Goal: Task Accomplishment & Management: Use online tool/utility

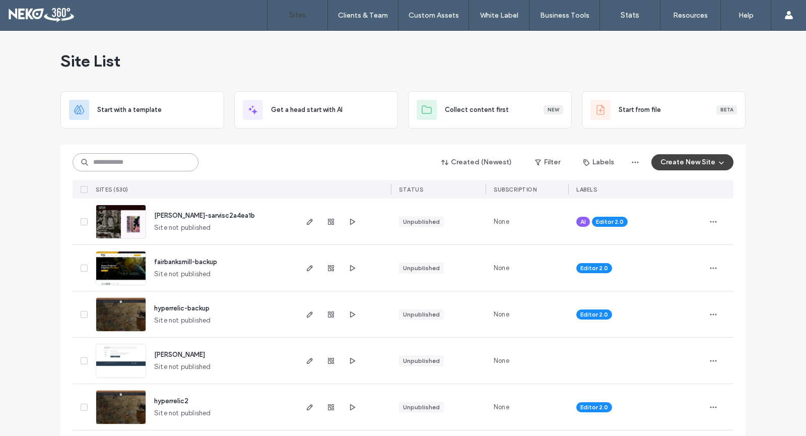
click at [135, 163] on input at bounding box center [136, 162] width 126 height 18
type input "*******"
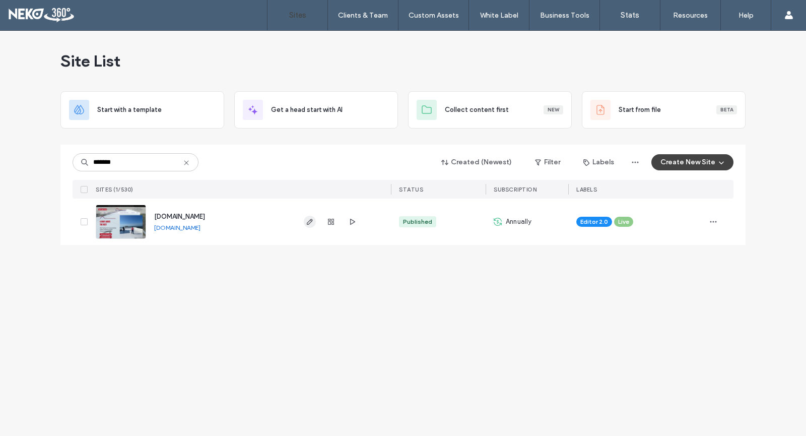
click at [311, 220] on icon "button" at bounding box center [310, 222] width 8 height 8
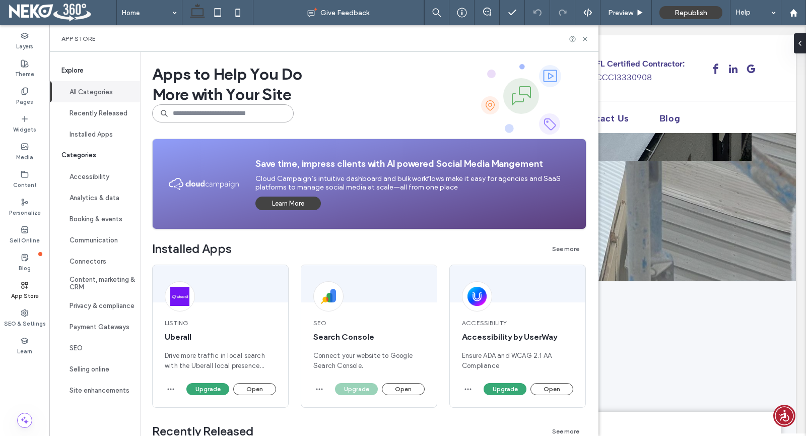
click at [186, 111] on input at bounding box center [223, 113] width 142 height 18
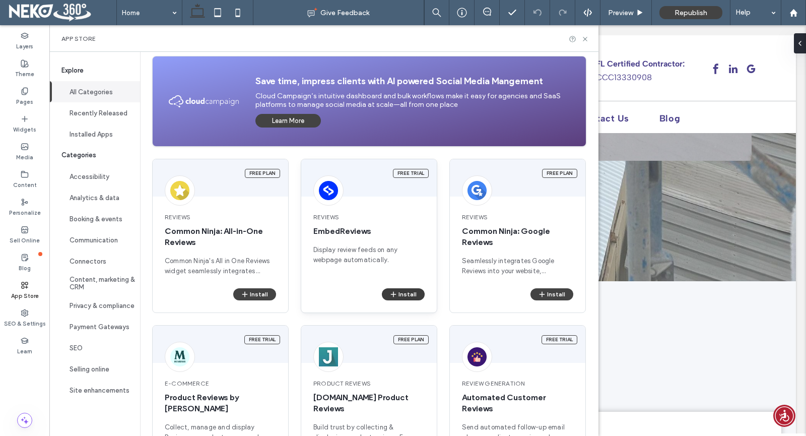
scroll to position [202, 0]
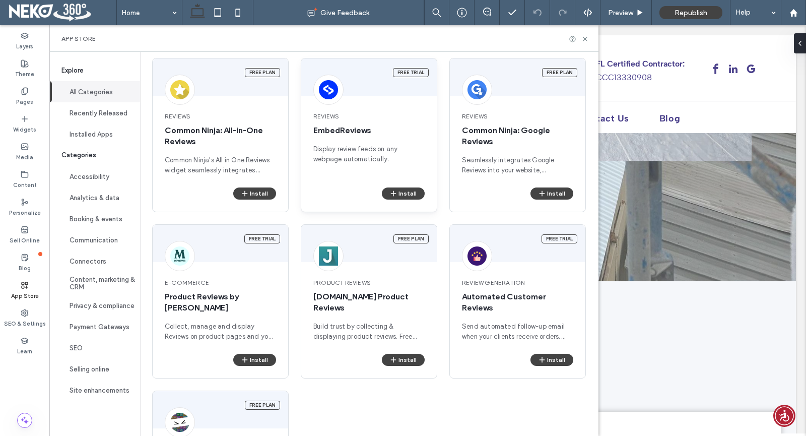
type input "******"
click at [341, 135] on span "EmbedReviews" at bounding box center [368, 130] width 111 height 11
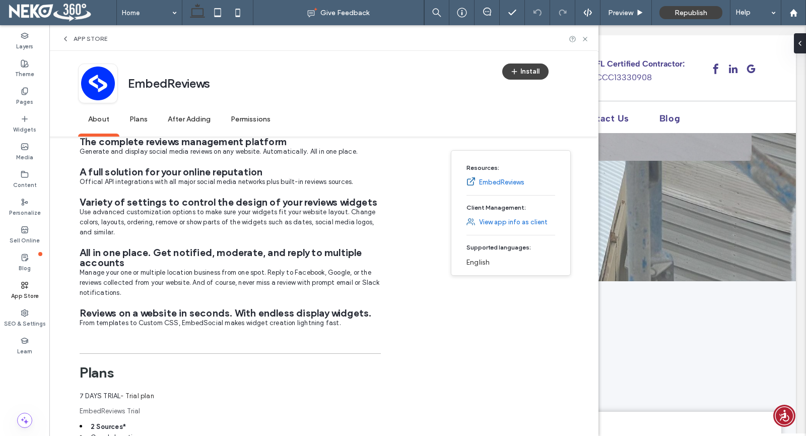
scroll to position [151, 0]
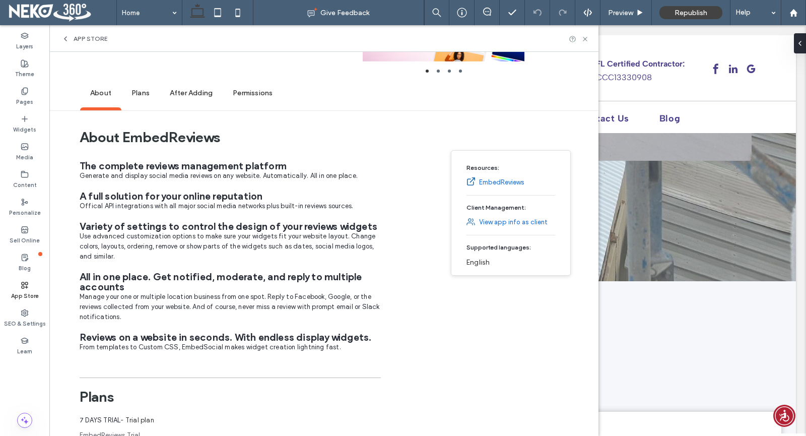
click at [70, 37] on div "App Store" at bounding box center [84, 39] width 46 height 8
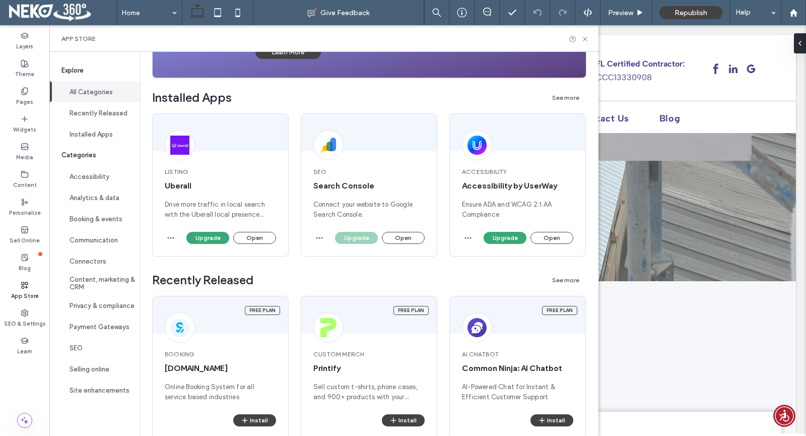
scroll to position [0, 0]
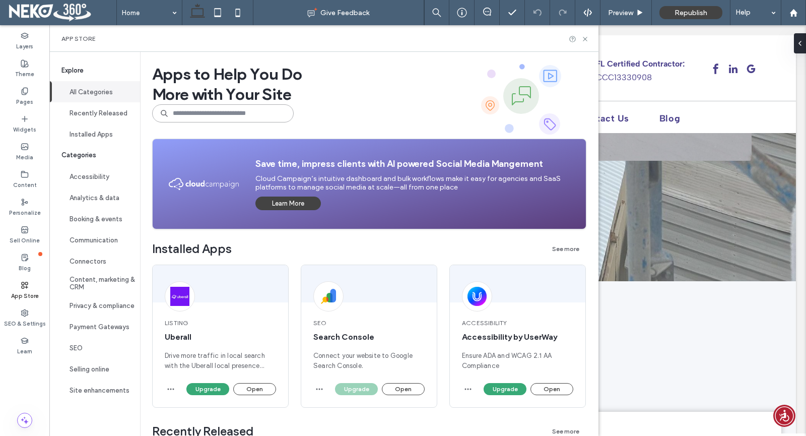
click at [192, 119] on input at bounding box center [223, 113] width 142 height 18
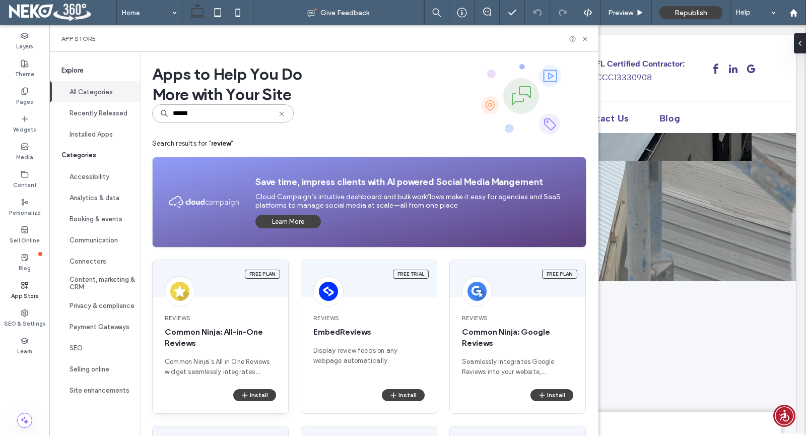
type input "******"
click at [192, 331] on span "Common Ninja: All-in-One Reviews" at bounding box center [220, 338] width 111 height 22
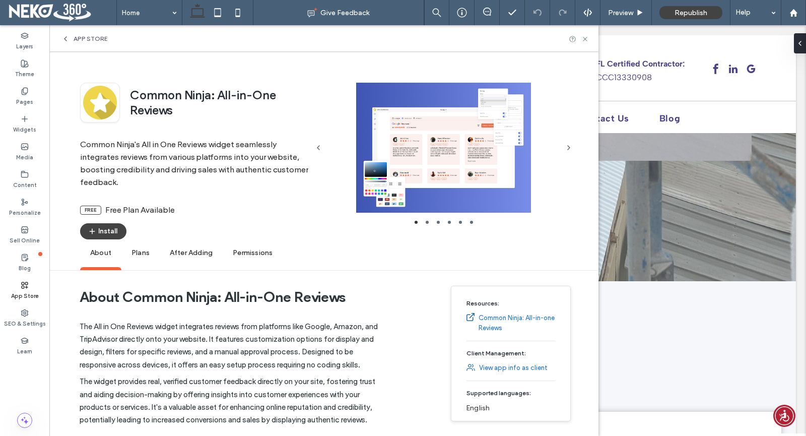
click at [145, 253] on span "Plans" at bounding box center [140, 253] width 38 height 28
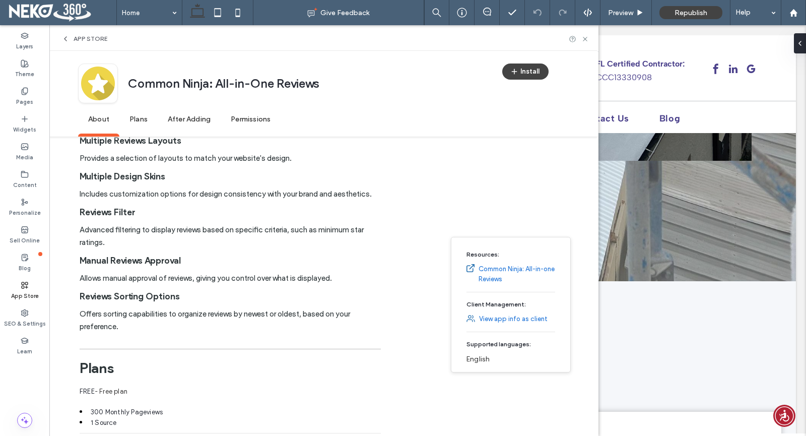
scroll to position [401, 0]
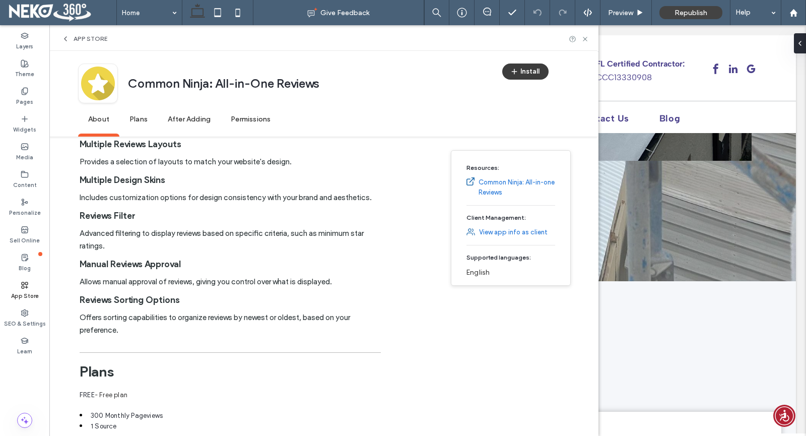
click at [528, 74] on button "Install" at bounding box center [525, 71] width 46 height 16
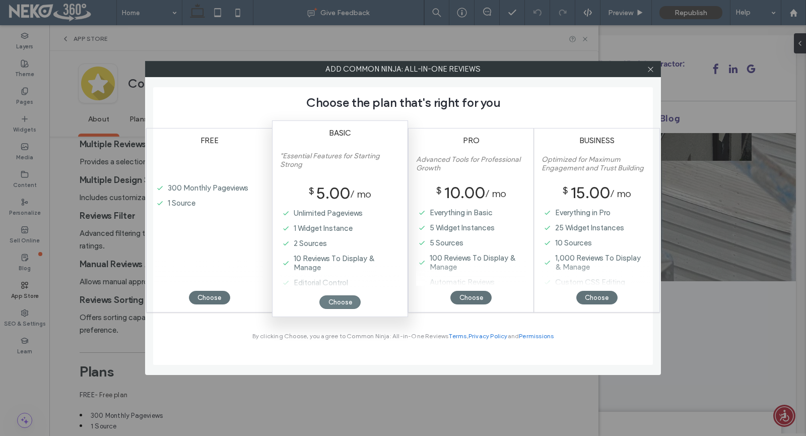
click at [344, 303] on div "Choose" at bounding box center [339, 302] width 41 height 14
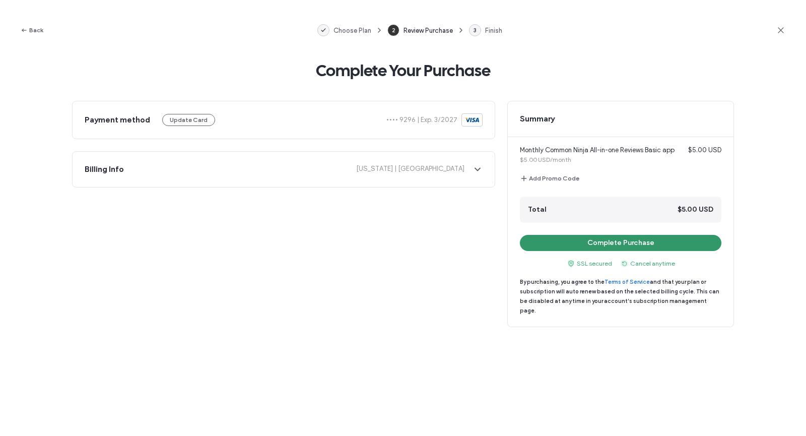
click at [579, 247] on button "Complete Purchase" at bounding box center [621, 243] width 202 height 16
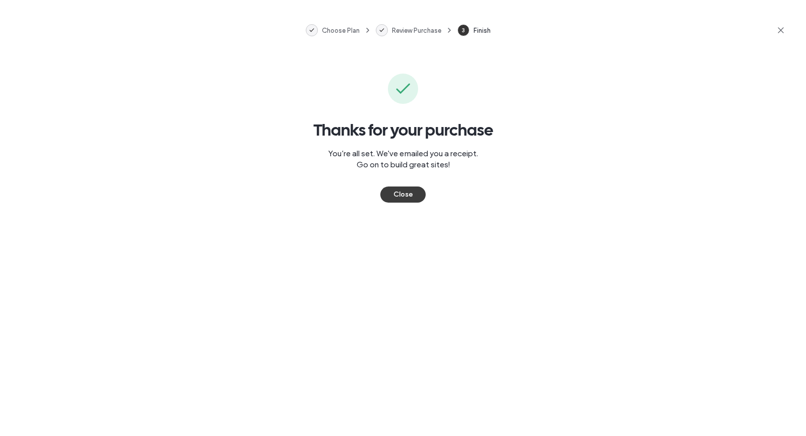
scroll to position [0, 0]
click at [408, 202] on button "Close" at bounding box center [402, 194] width 45 height 16
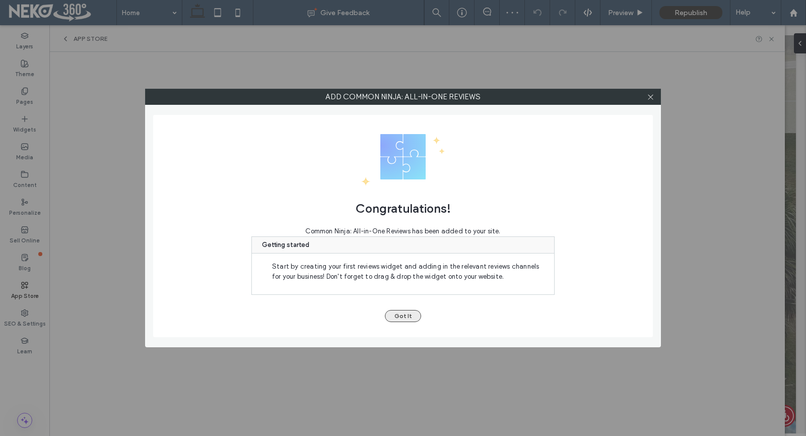
click at [413, 313] on button "Got It" at bounding box center [403, 316] width 36 height 12
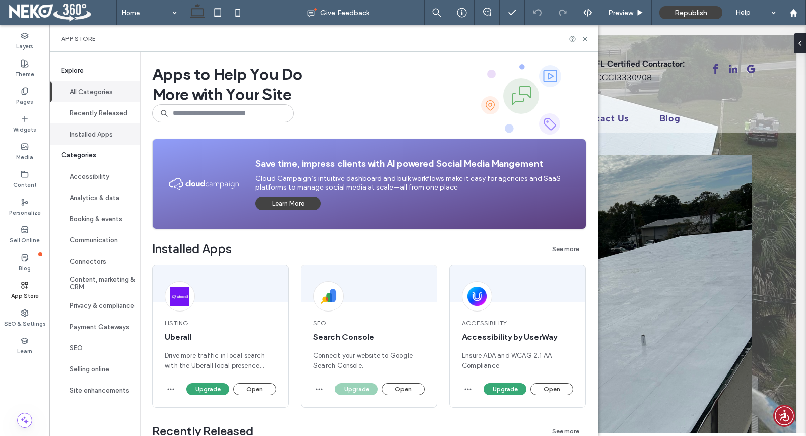
click at [92, 133] on button "Installed Apps" at bounding box center [94, 133] width 91 height 21
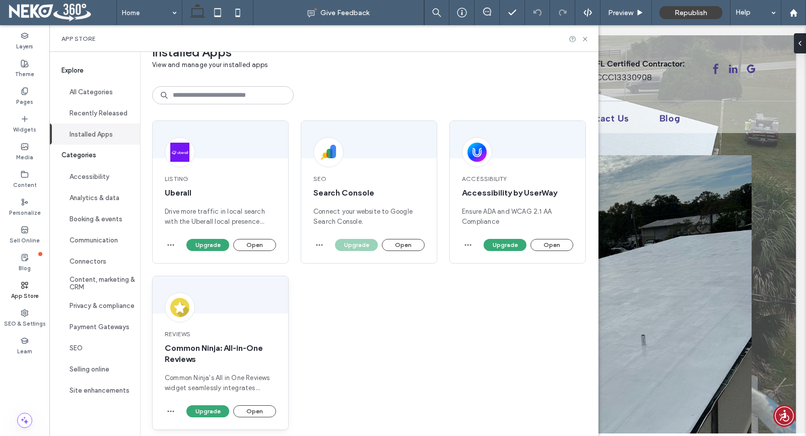
scroll to position [29, 0]
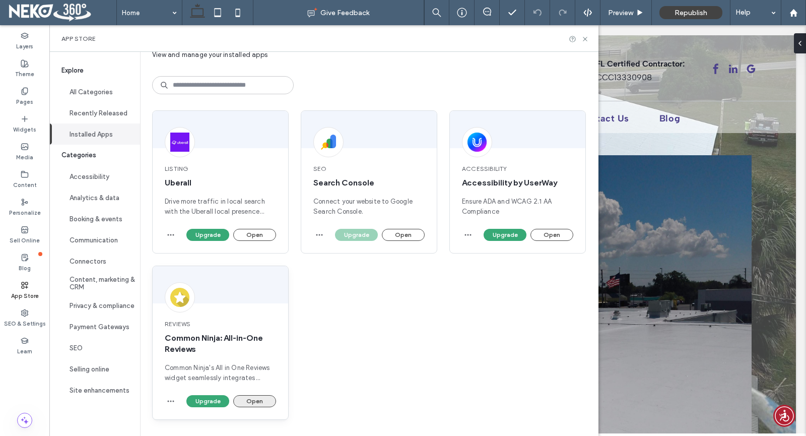
click at [249, 394] on div "Reviews Common Ninja: All-in-One Reviews Common Ninja's All in One Reviews widg…" at bounding box center [221, 351] width 136 height 88
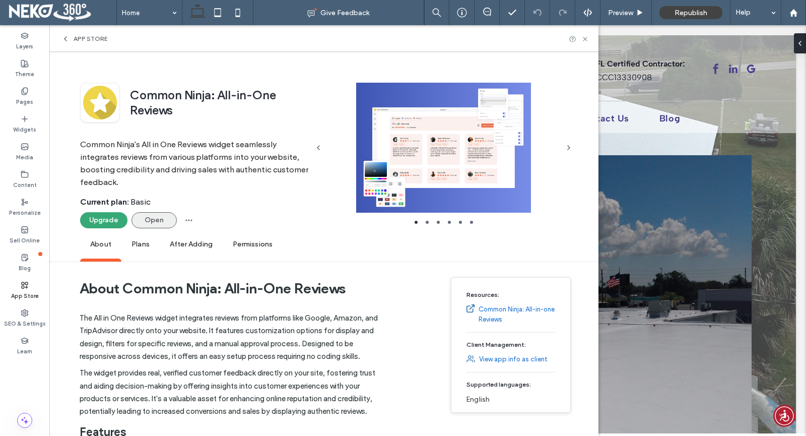
click at [154, 216] on button "Open" at bounding box center [154, 220] width 45 height 16
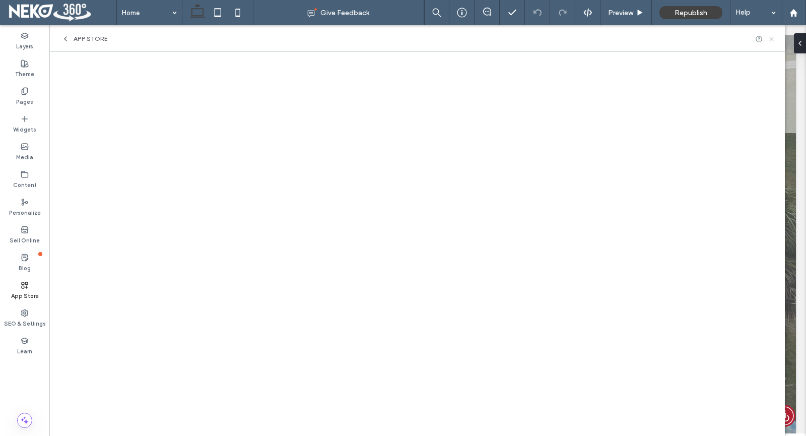
click at [773, 37] on icon at bounding box center [772, 39] width 8 height 8
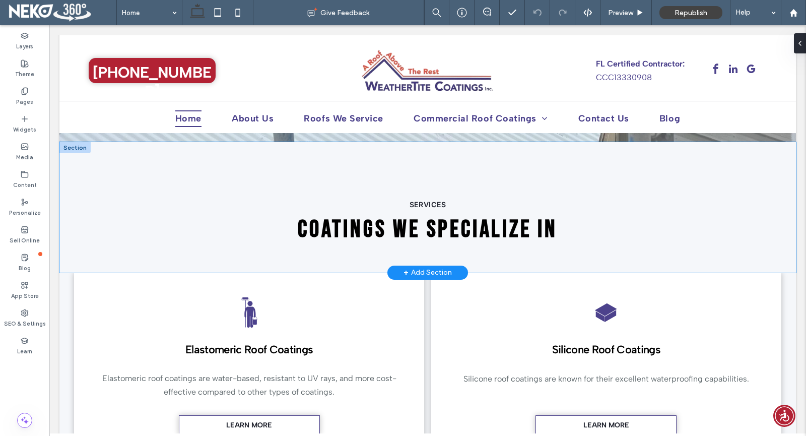
scroll to position [353, 0]
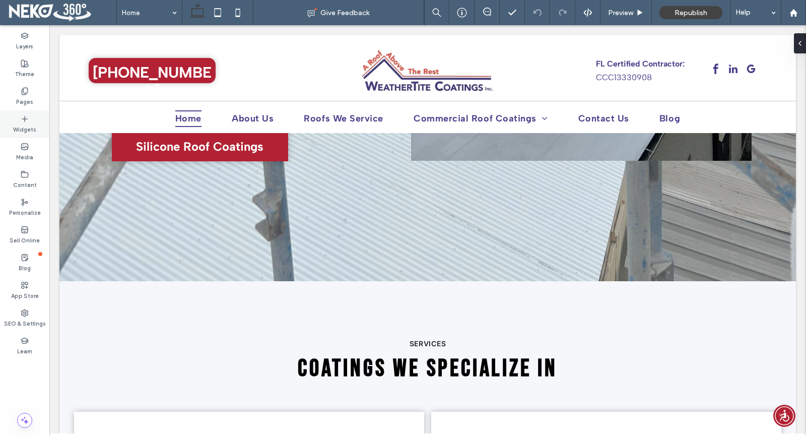
click at [24, 121] on icon at bounding box center [25, 119] width 8 height 8
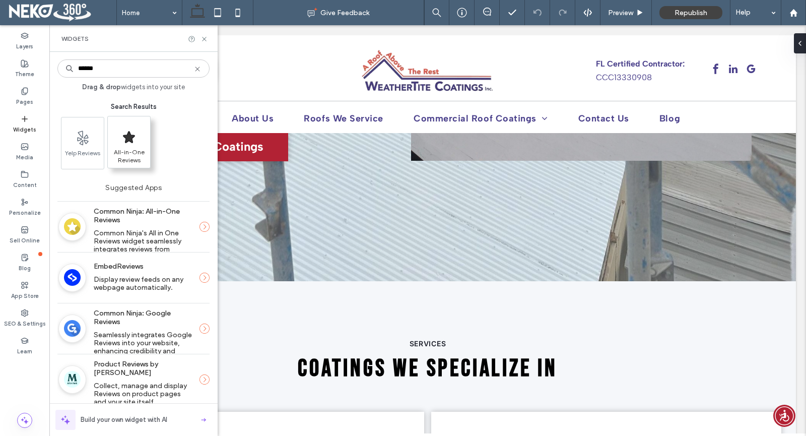
type input "******"
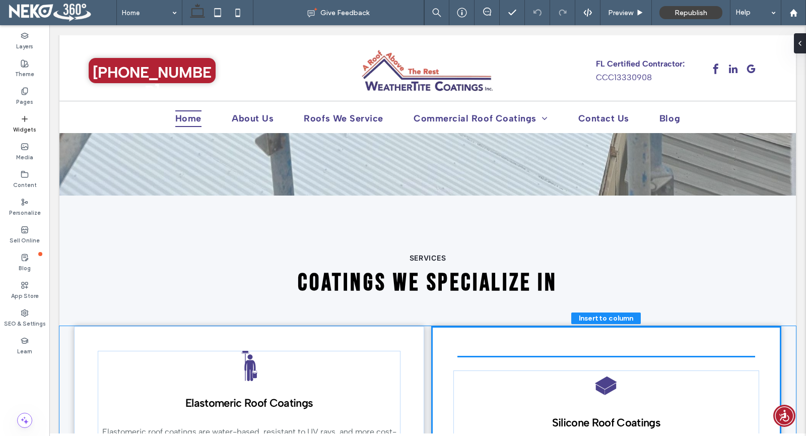
scroll to position [443, 0]
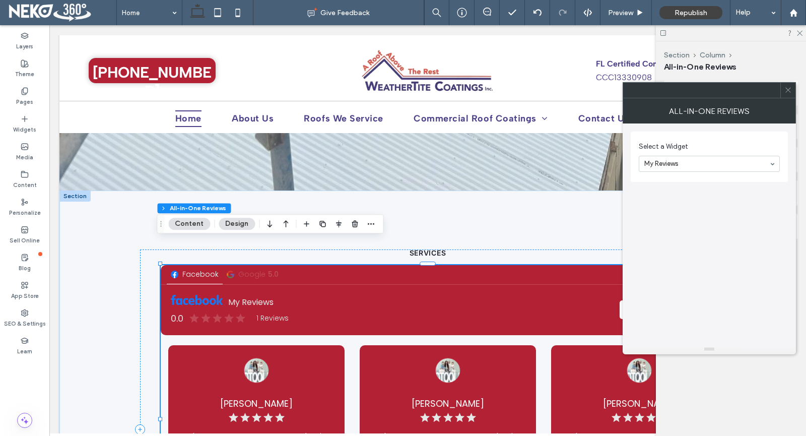
click at [793, 94] on div at bounding box center [788, 90] width 15 height 15
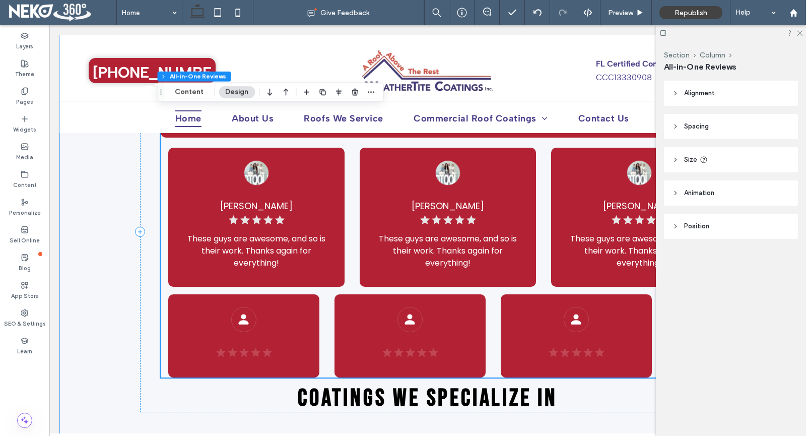
scroll to position [645, 0]
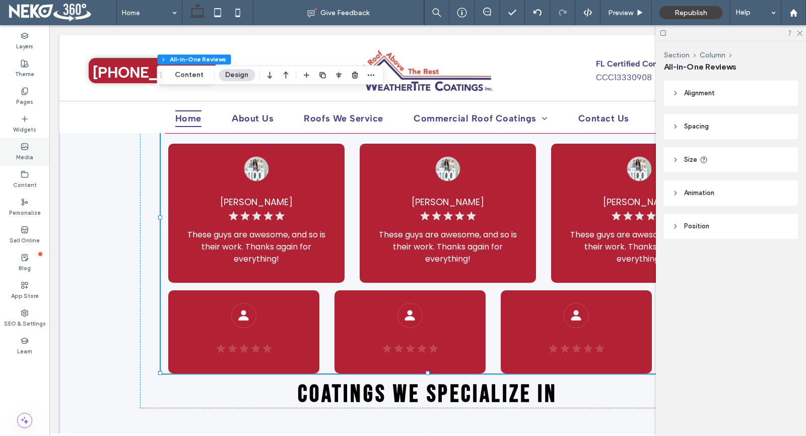
click at [28, 149] on icon at bounding box center [25, 147] width 8 height 8
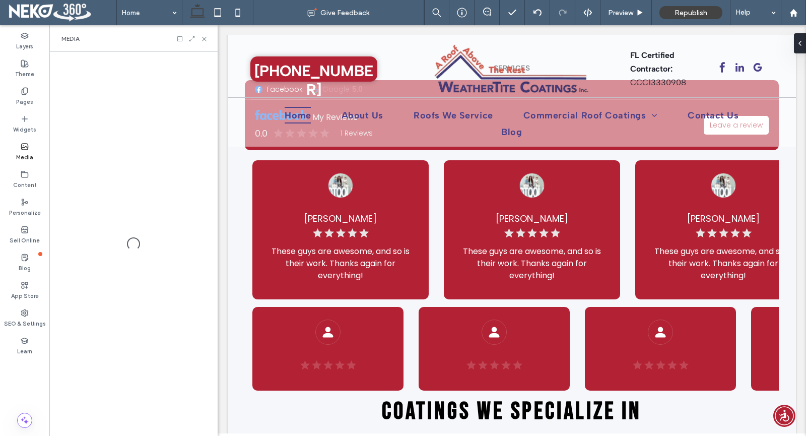
scroll to position [640, 0]
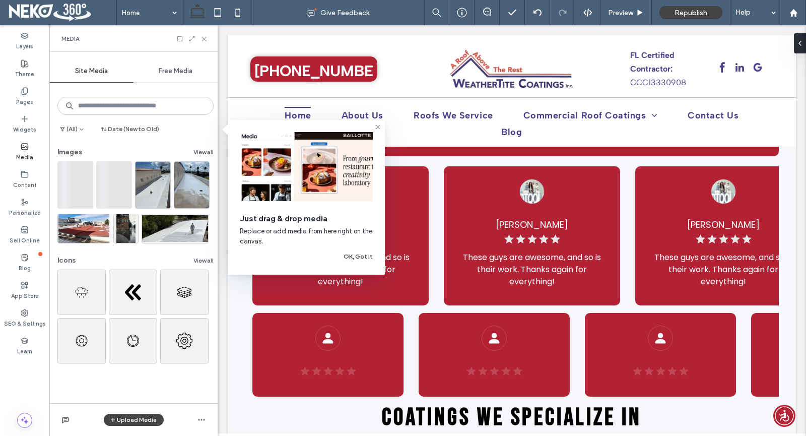
click at [28, 149] on icon at bounding box center [25, 147] width 8 height 8
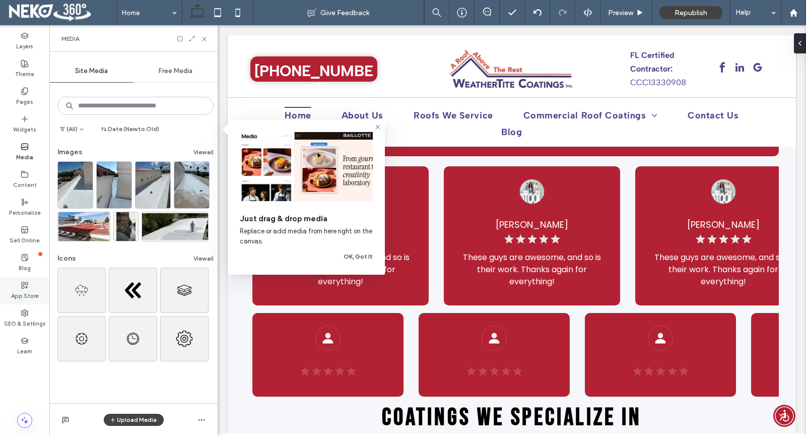
click at [29, 292] on label "App Store" at bounding box center [25, 294] width 28 height 11
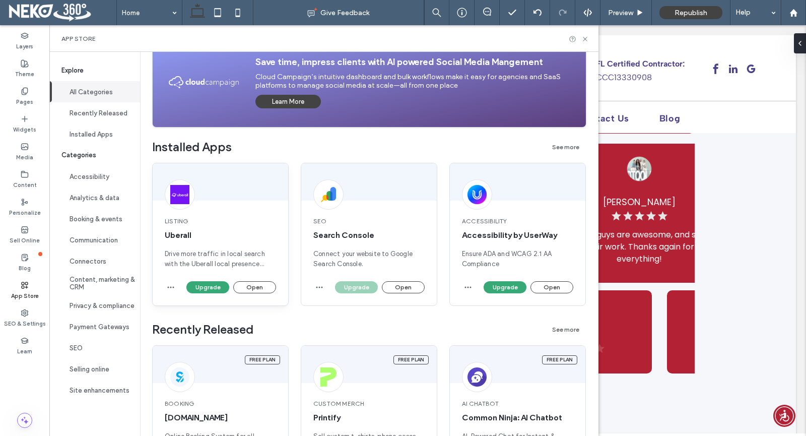
scroll to position [101, 0]
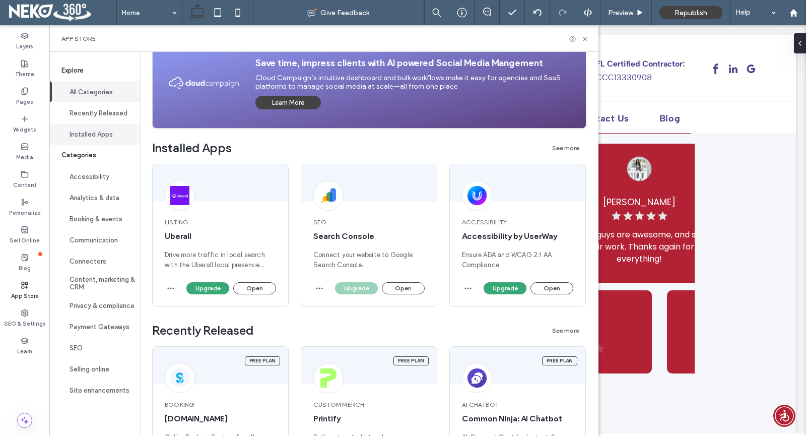
click at [81, 135] on button "Installed Apps" at bounding box center [94, 133] width 91 height 21
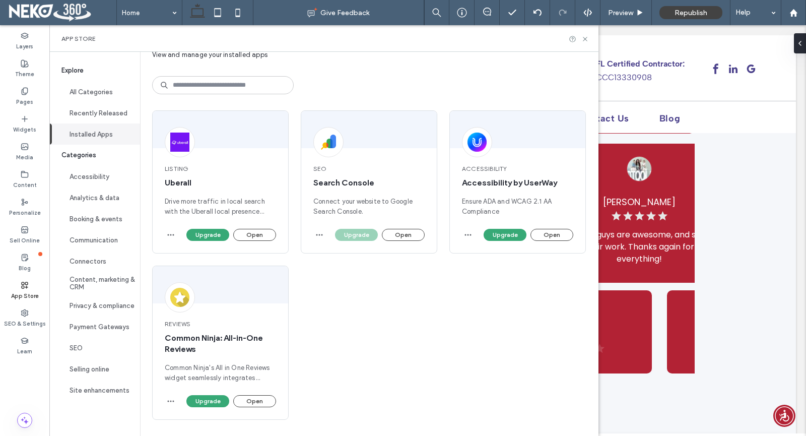
scroll to position [29, 0]
click at [254, 403] on button "Open" at bounding box center [254, 401] width 43 height 12
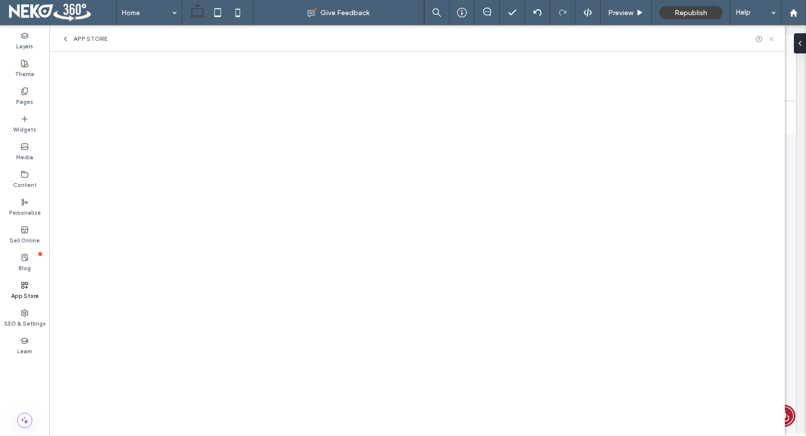
click at [773, 39] on icon at bounding box center [772, 39] width 8 height 8
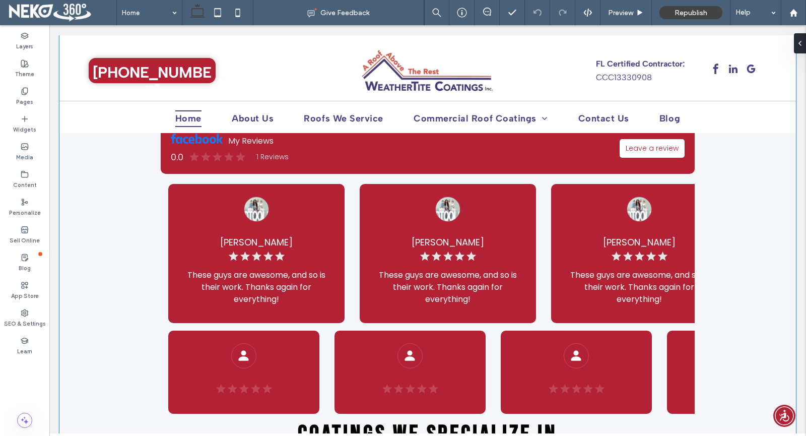
scroll to position [403, 0]
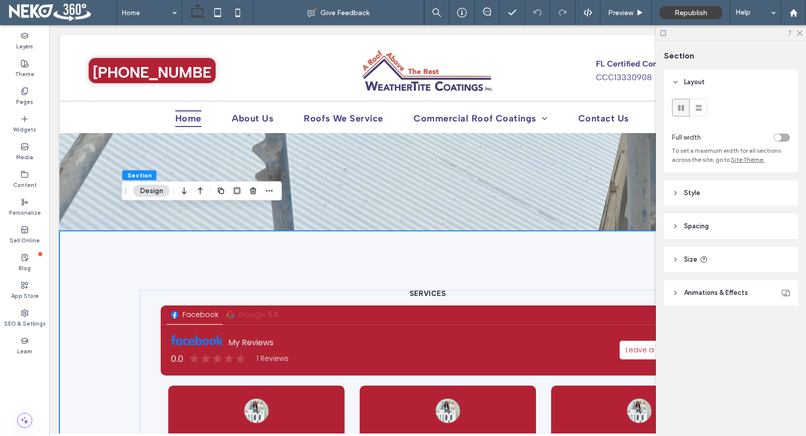
click at [747, 190] on header "Style" at bounding box center [731, 192] width 134 height 25
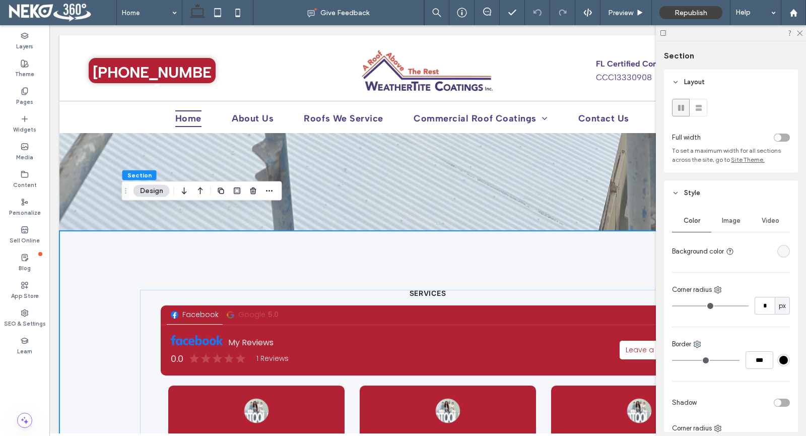
click at [685, 83] on span "Layout" at bounding box center [694, 82] width 21 height 10
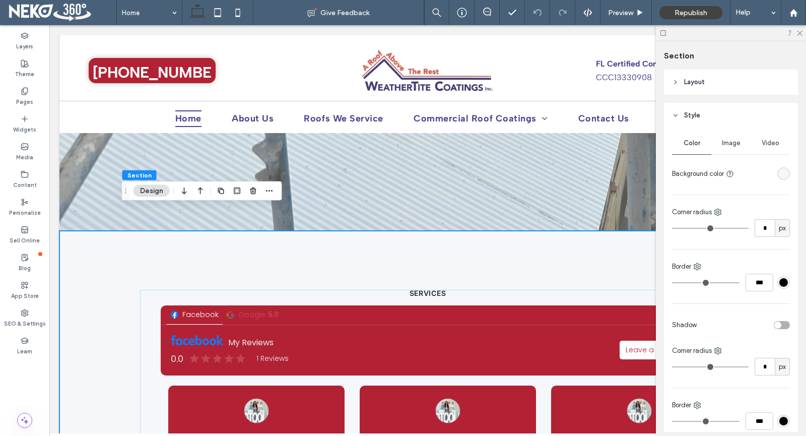
click at [685, 83] on span "Layout" at bounding box center [694, 82] width 21 height 10
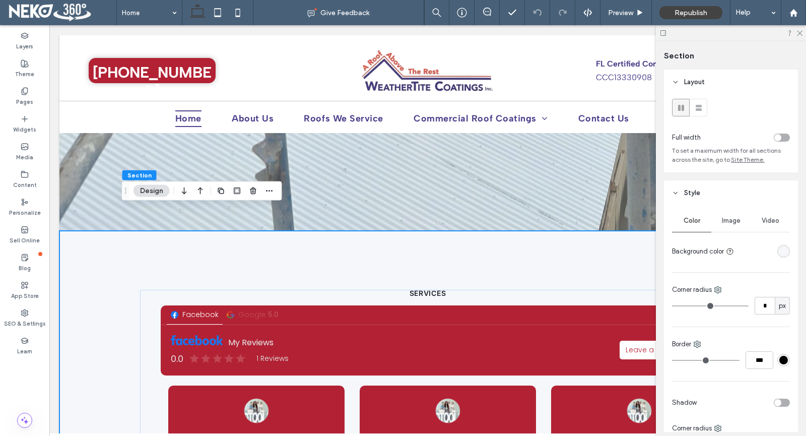
click at [782, 135] on div "toggle" at bounding box center [782, 138] width 16 height 8
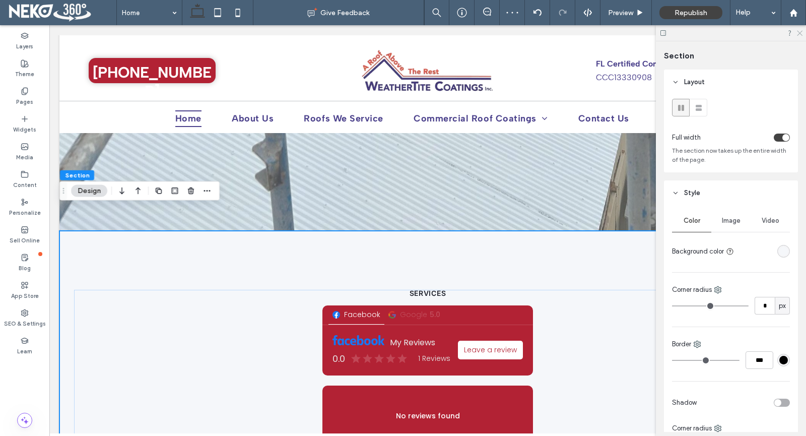
click at [802, 32] on icon at bounding box center [799, 32] width 7 height 7
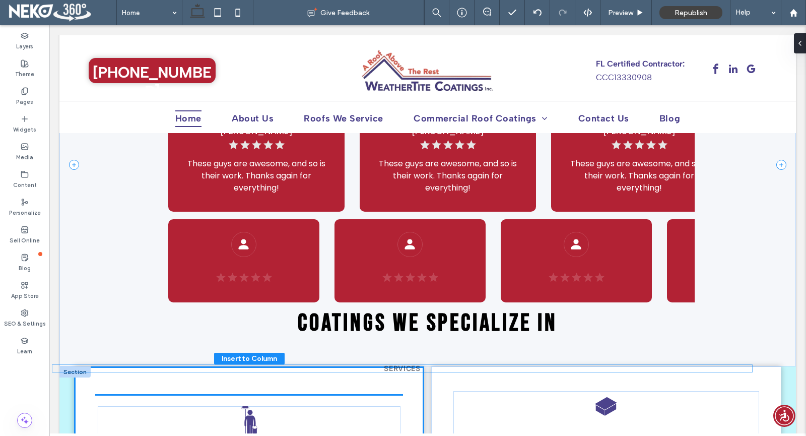
scroll to position [703, 0]
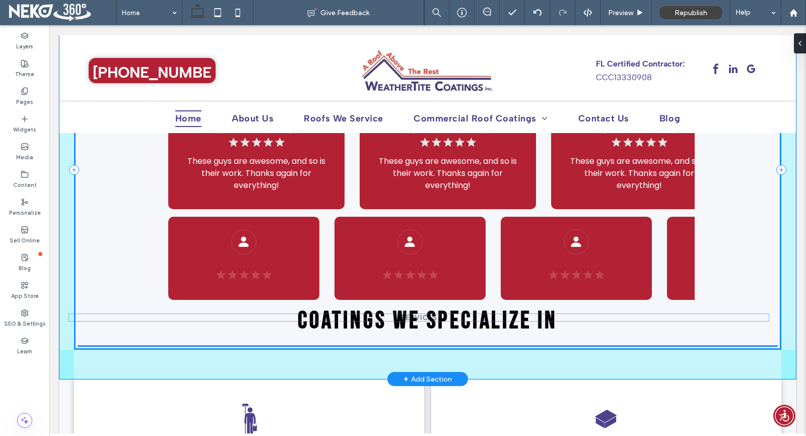
drag, startPoint x: 432, startPoint y: 219, endPoint x: 427, endPoint y: 317, distance: 98.9
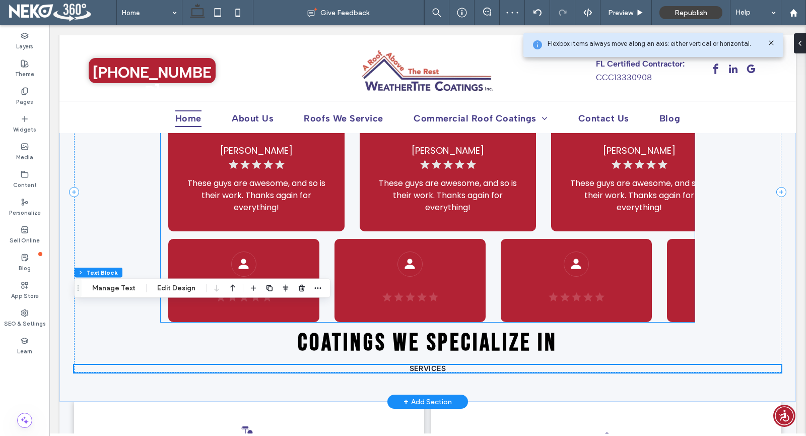
scroll to position [752, 0]
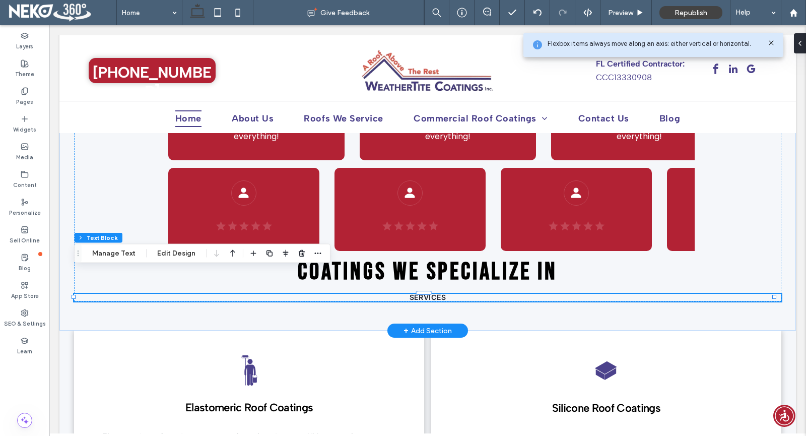
click at [491, 294] on p "SERVICES" at bounding box center [427, 298] width 707 height 8
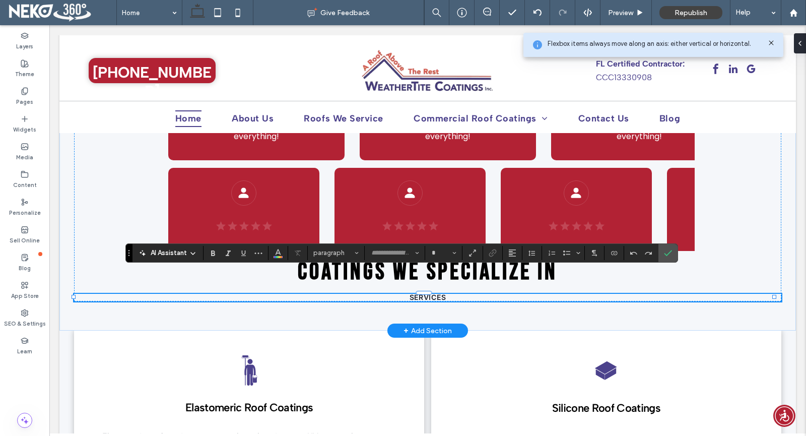
type input "*****"
type input "**"
click at [673, 250] on label "Confirm" at bounding box center [668, 253] width 15 height 18
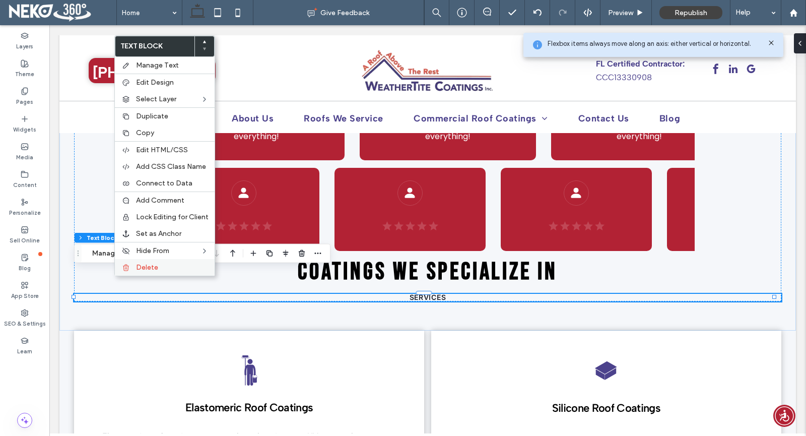
click at [140, 264] on span "Delete" at bounding box center [147, 267] width 22 height 9
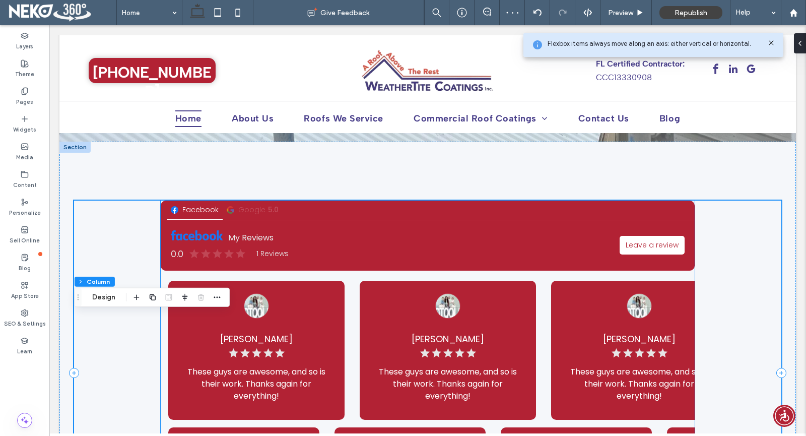
scroll to position [500, 0]
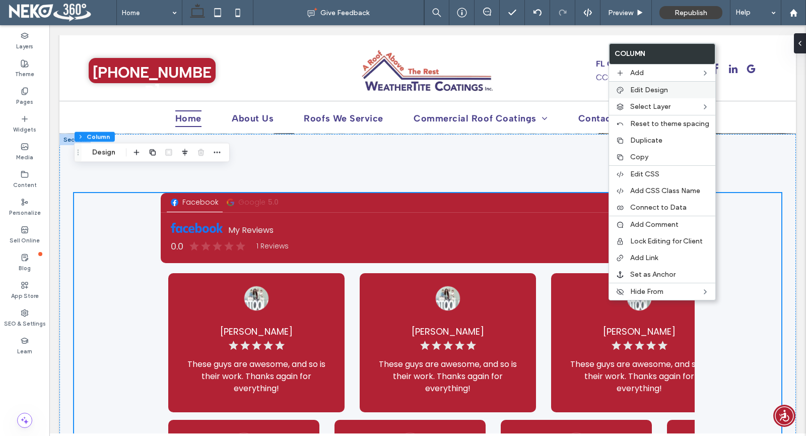
click at [643, 92] on span "Edit Design" at bounding box center [649, 90] width 38 height 9
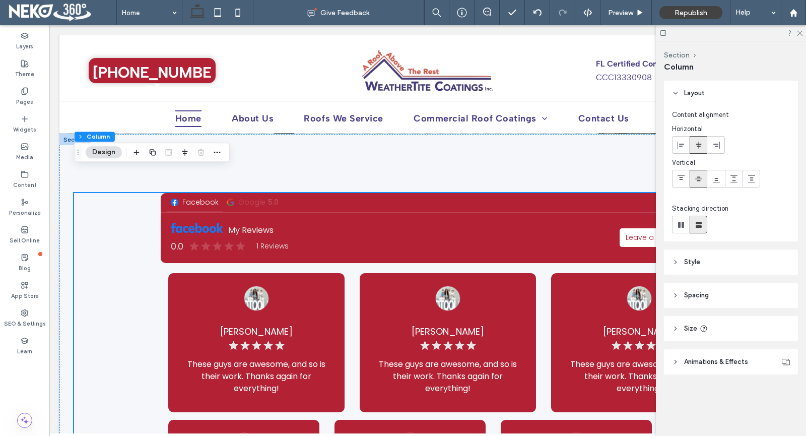
click at [688, 299] on span "Spacing" at bounding box center [696, 295] width 25 height 10
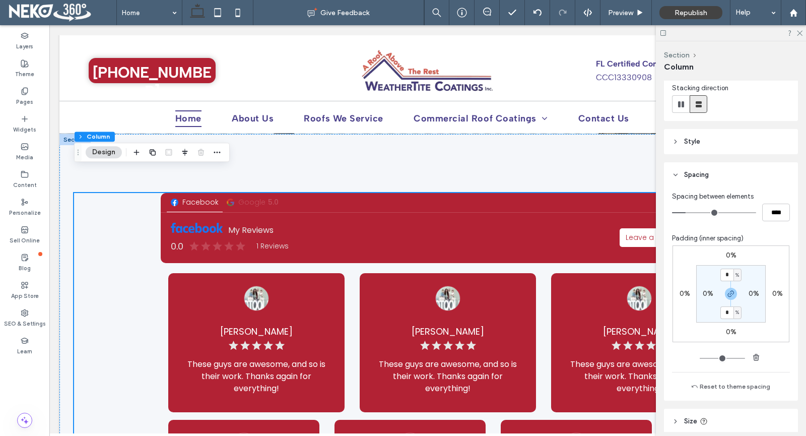
scroll to position [151, 0]
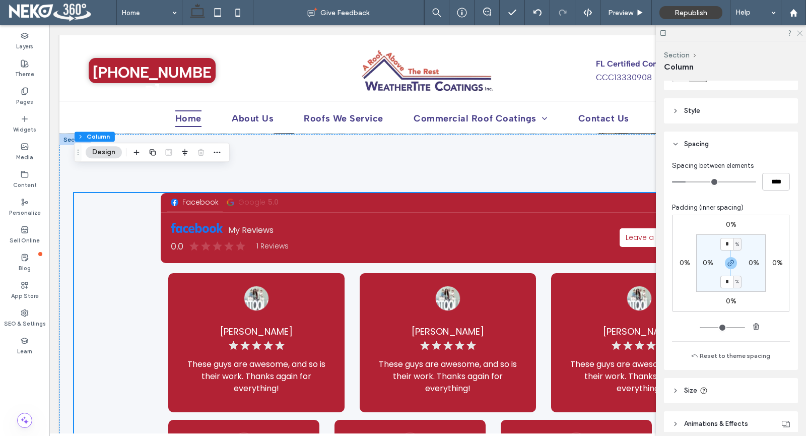
click at [801, 33] on icon at bounding box center [799, 32] width 7 height 7
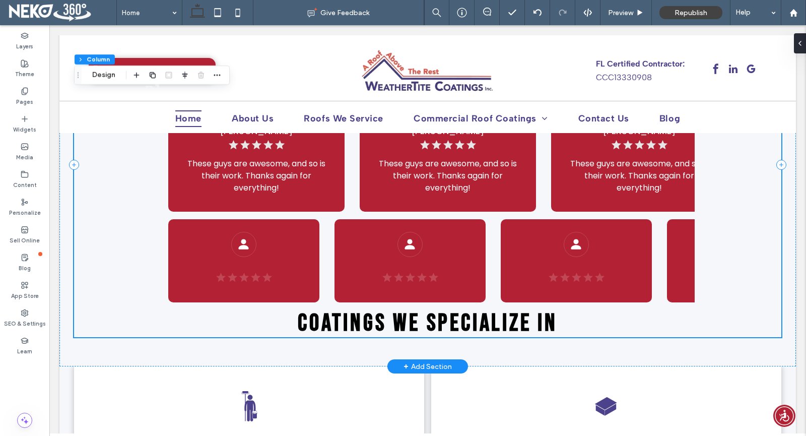
scroll to position [701, 0]
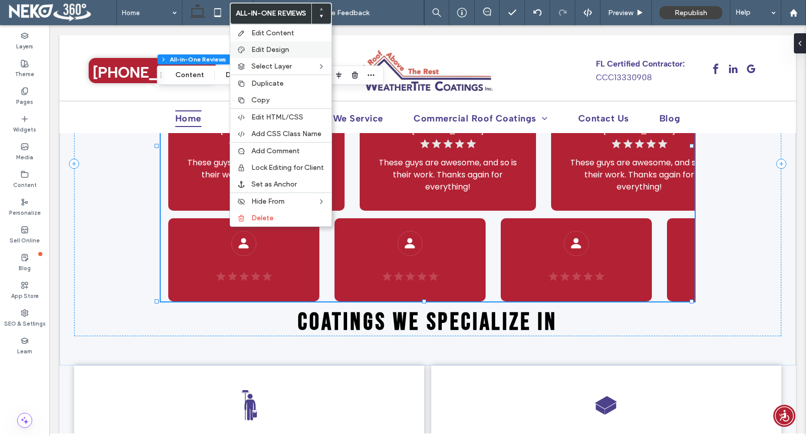
click at [274, 52] on span "Edit Design" at bounding box center [270, 49] width 38 height 9
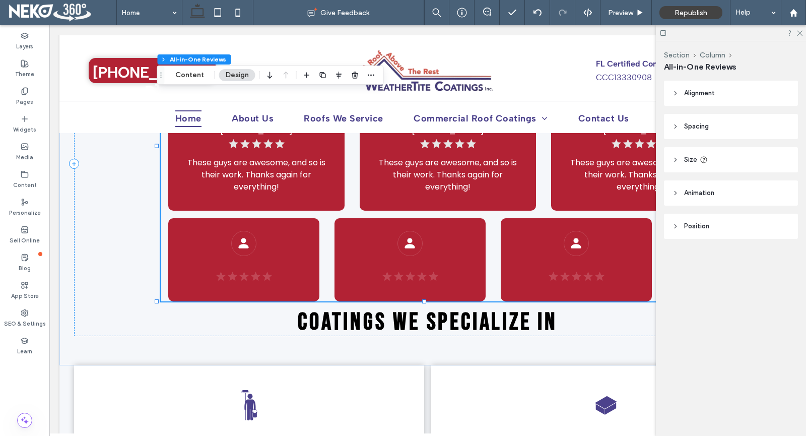
click at [691, 128] on span "Spacing" at bounding box center [696, 126] width 25 height 10
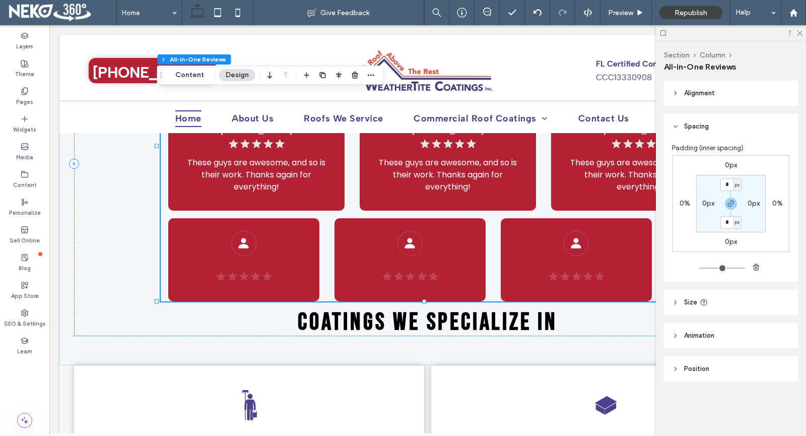
click at [800, 35] on icon at bounding box center [799, 32] width 7 height 7
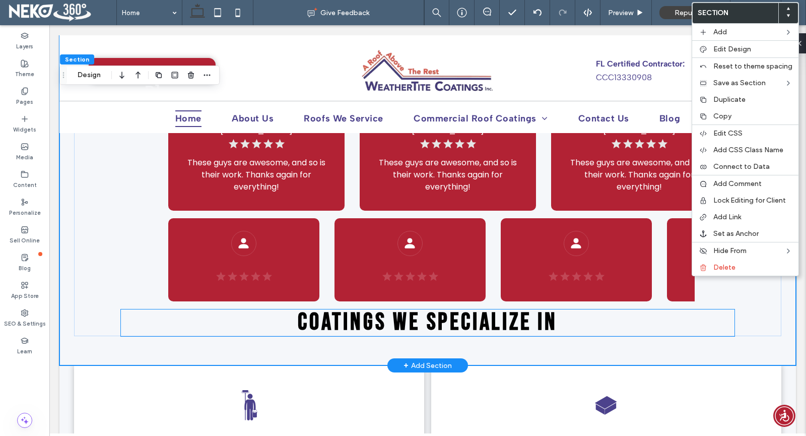
click at [682, 309] on h2 "COATINGS WE SPECIALIZE IN" at bounding box center [428, 322] width 614 height 27
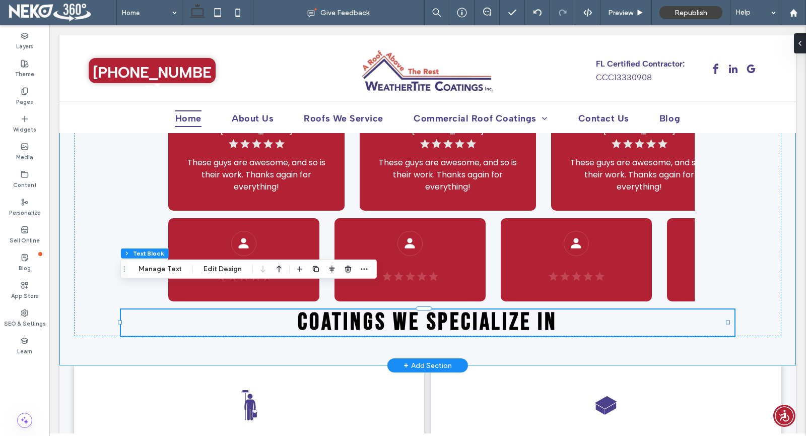
click at [745, 320] on div "COATINGS WE SPECIALIZE IN" at bounding box center [427, 148] width 737 height 433
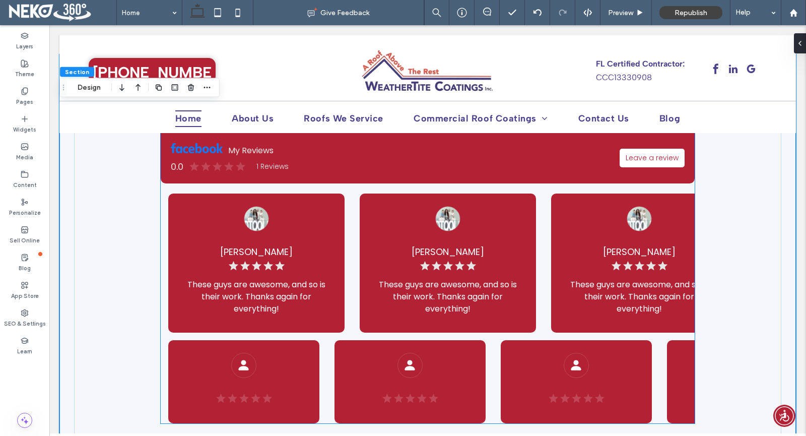
scroll to position [500, 0]
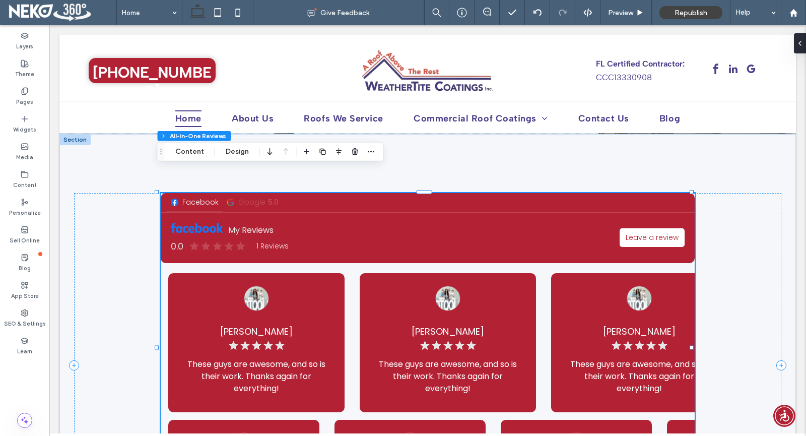
scroll to position [651, 0]
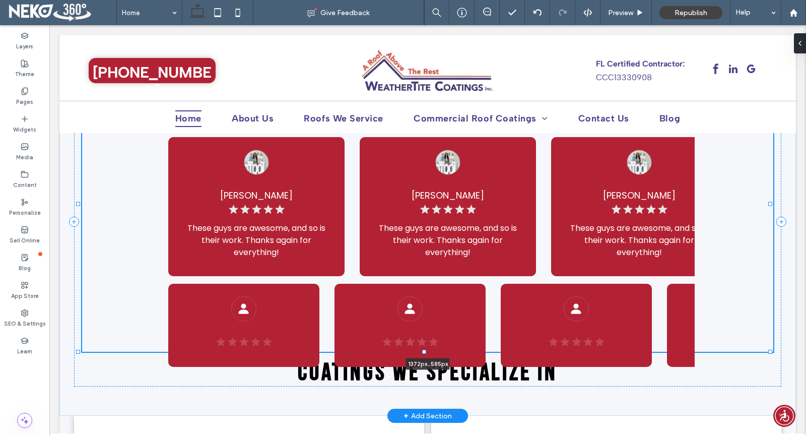
drag, startPoint x: 691, startPoint y: 328, endPoint x: 770, endPoint y: 320, distance: 79.0
click at [770, 320] on div "COATINGS WE SPECIALIZE IN 1372px , 585px" at bounding box center [427, 207] width 737 height 418
type input "****"
type input "***"
type input "****"
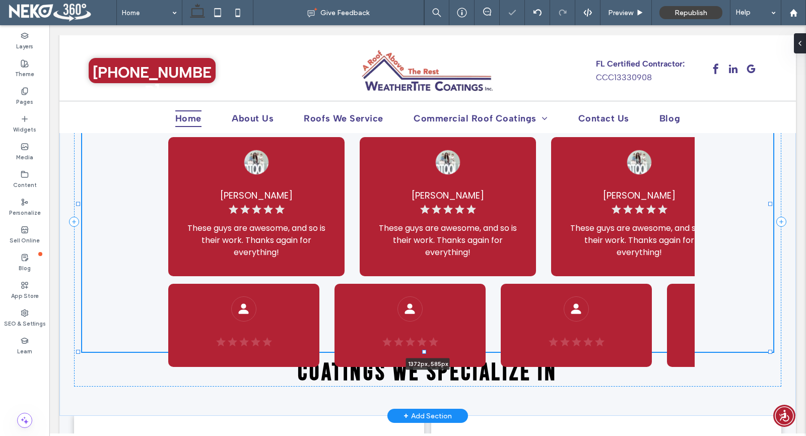
type input "***"
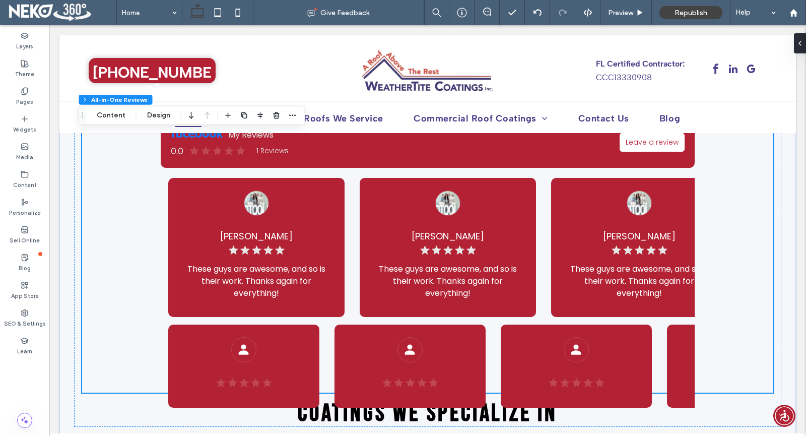
scroll to position [736, 0]
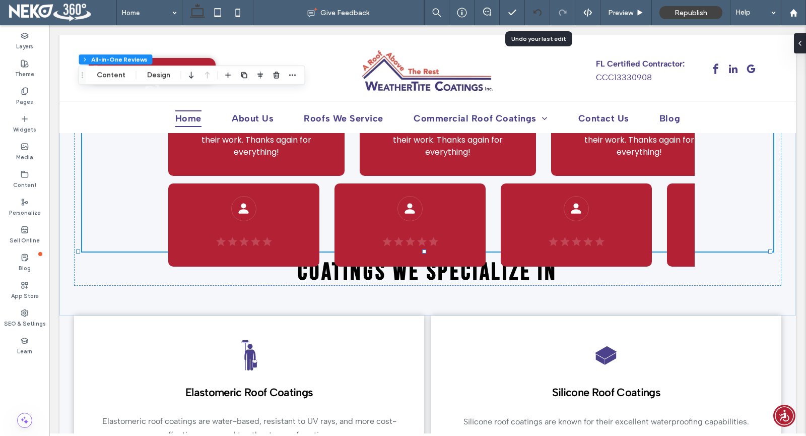
click at [540, 9] on icon at bounding box center [538, 13] width 8 height 8
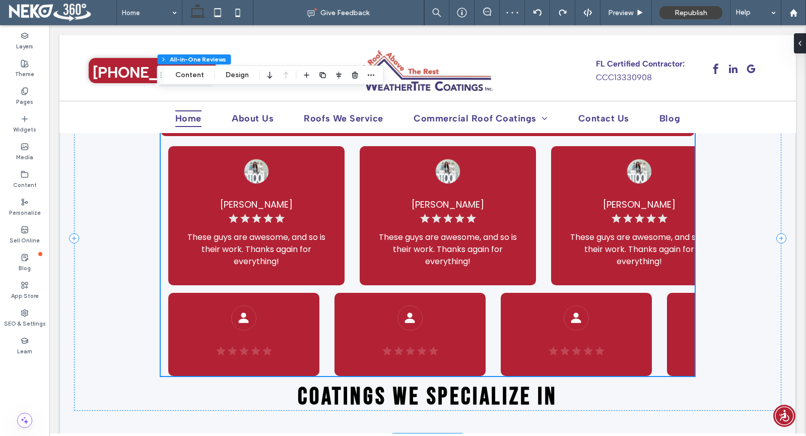
scroll to position [694, 0]
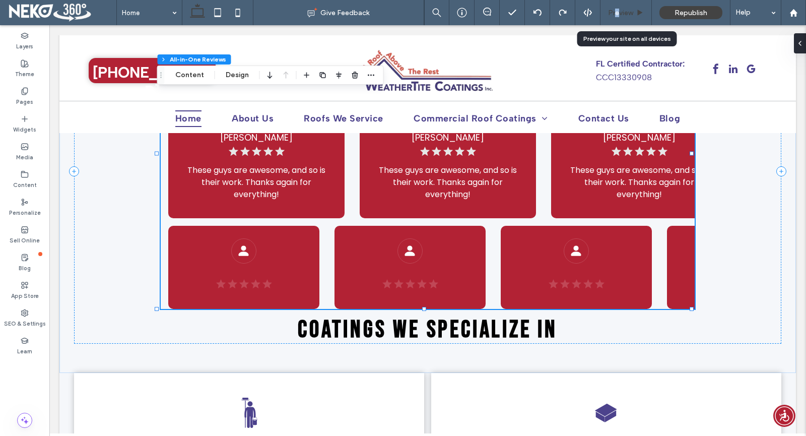
click at [617, 7] on div "Preview" at bounding box center [626, 12] width 51 height 25
click at [623, 14] on span "Preview" at bounding box center [620, 13] width 25 height 9
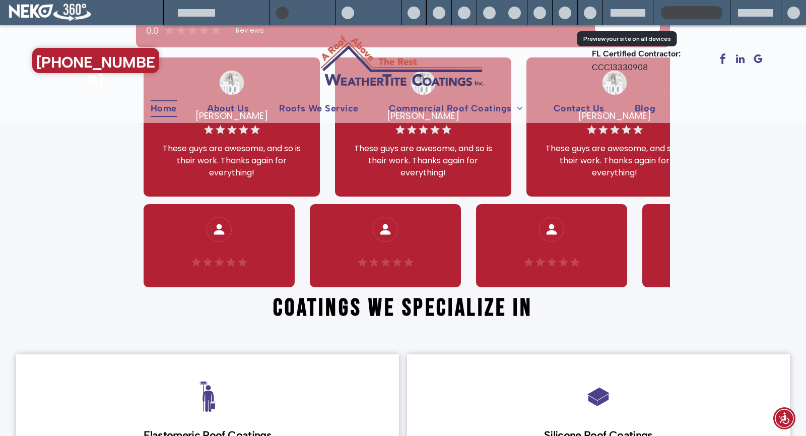
scroll to position [695, 0]
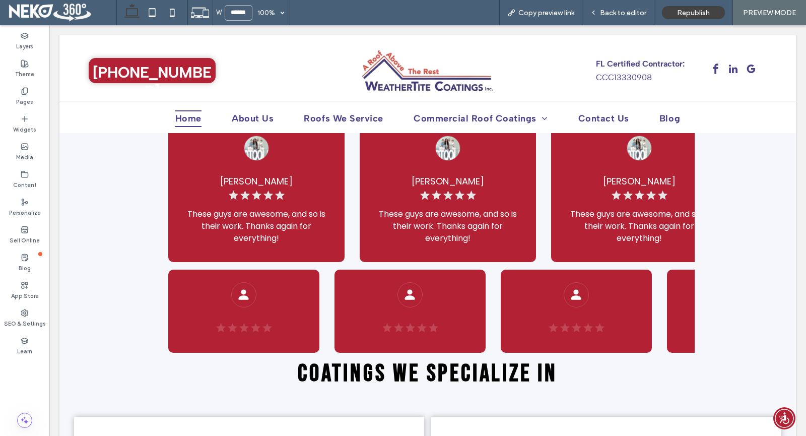
scroll to position [655, 0]
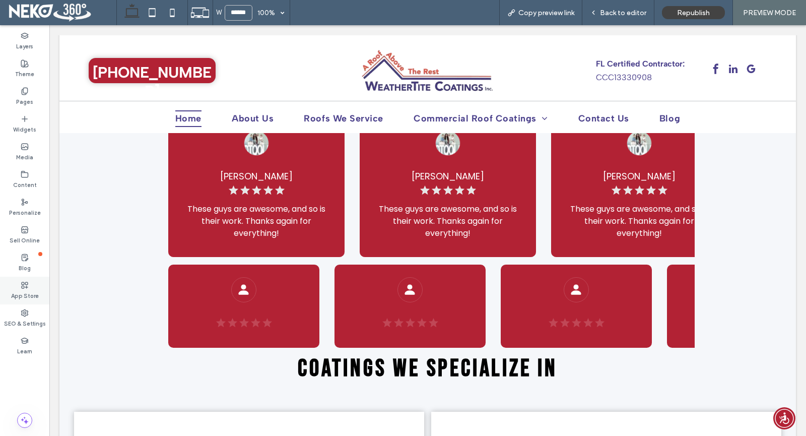
click at [23, 292] on label "App Store" at bounding box center [25, 294] width 28 height 11
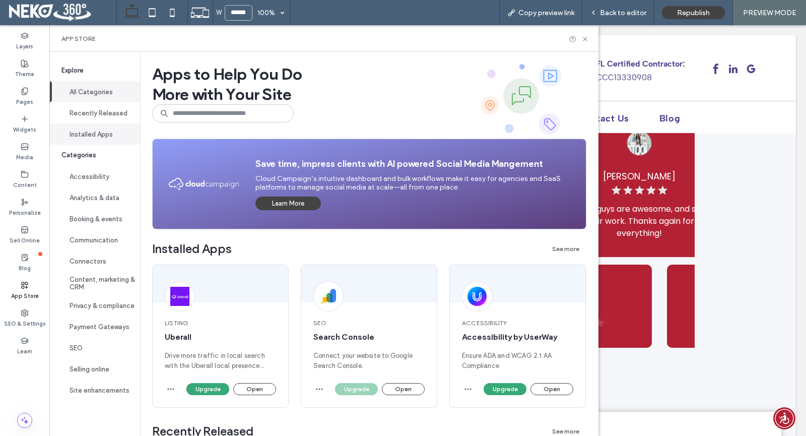
click at [99, 135] on button "Installed Apps" at bounding box center [94, 133] width 91 height 21
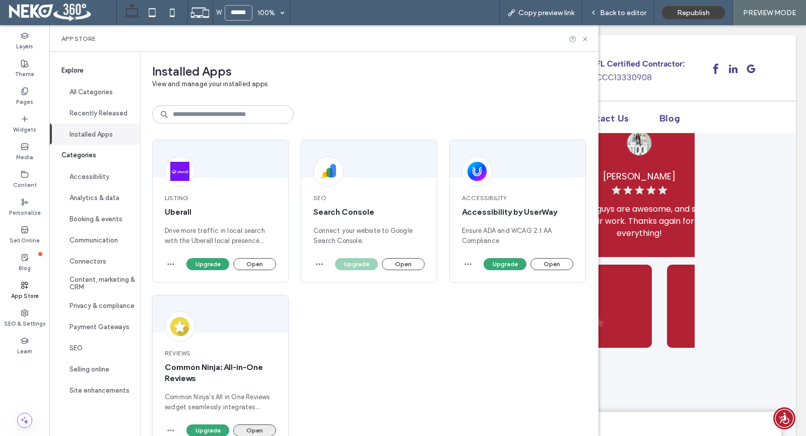
click at [248, 430] on button "Open" at bounding box center [254, 430] width 43 height 12
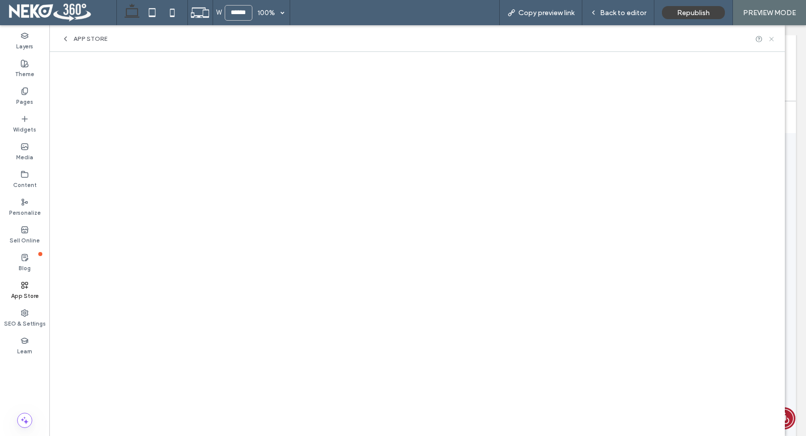
click at [773, 41] on icon at bounding box center [772, 39] width 8 height 8
